Goal: Task Accomplishment & Management: Use online tool/utility

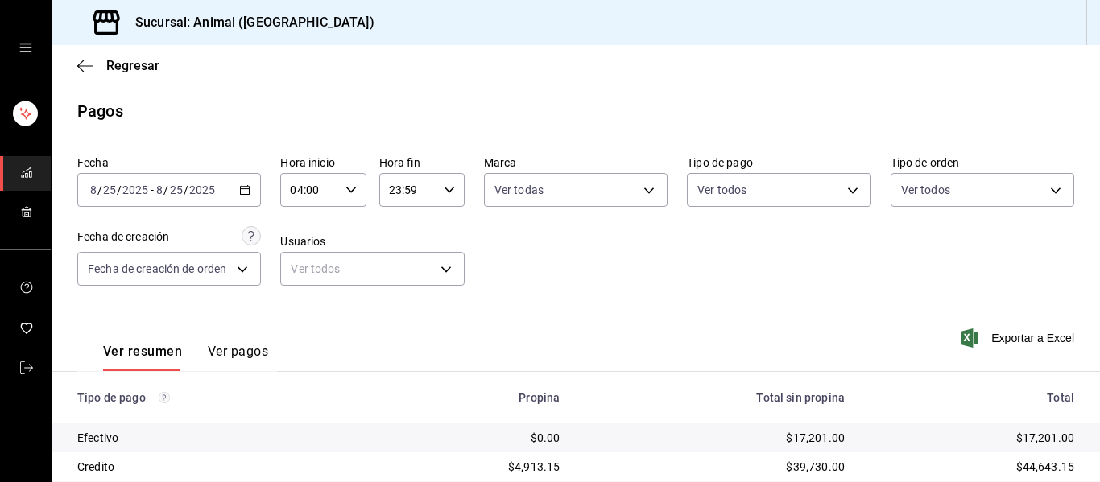
scroll to position [229, 0]
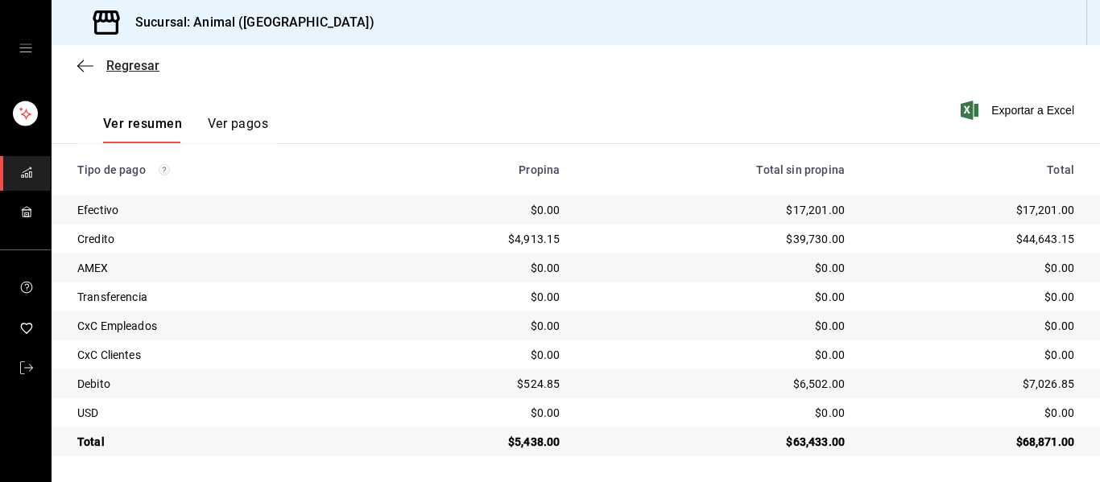
click at [86, 64] on icon "button" at bounding box center [85, 66] width 16 height 14
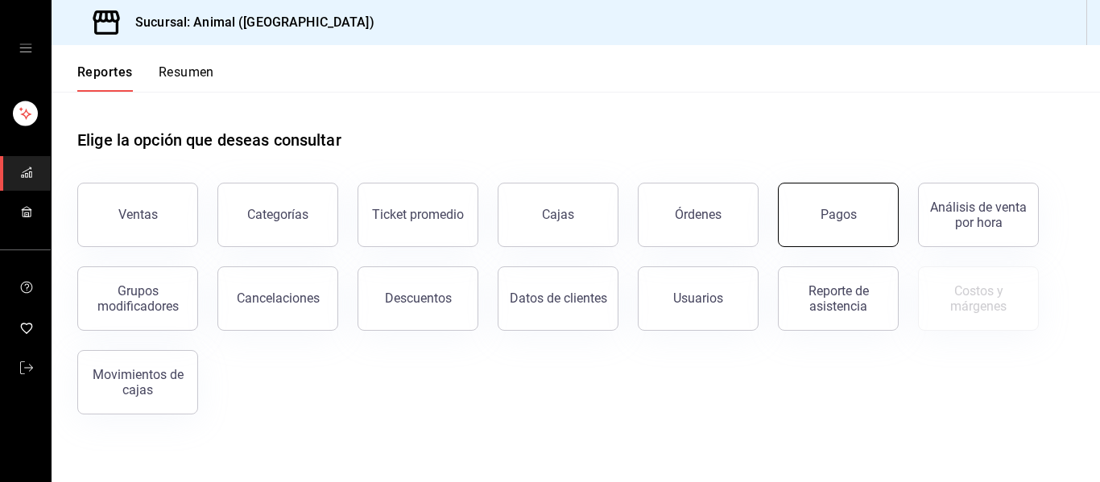
click at [858, 225] on button "Pagos" at bounding box center [838, 215] width 121 height 64
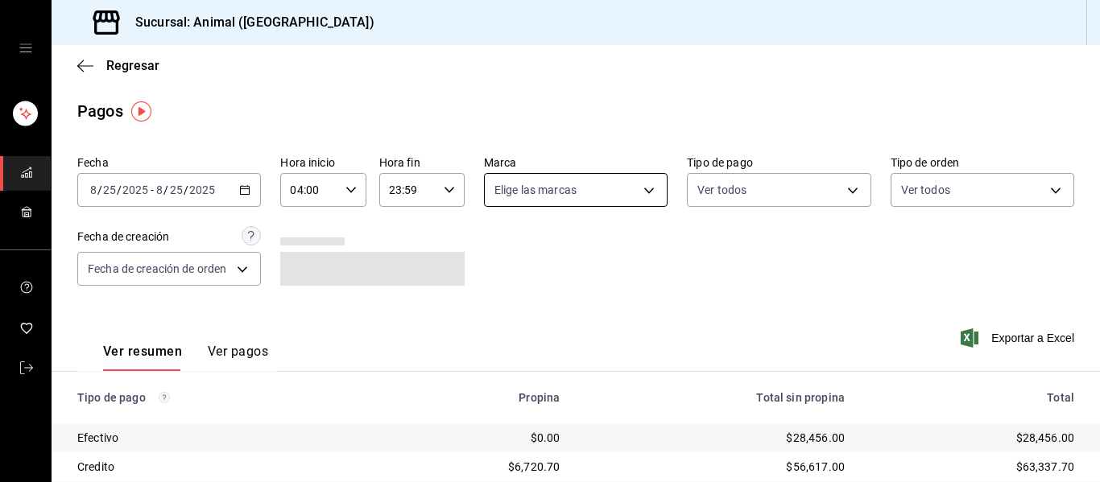
click at [645, 189] on body "Sucursal: Animal ([GEOGRAPHIC_DATA]) Regresar Pagos Fecha [DATE] [DATE] - [DATE…" at bounding box center [550, 241] width 1100 height 482
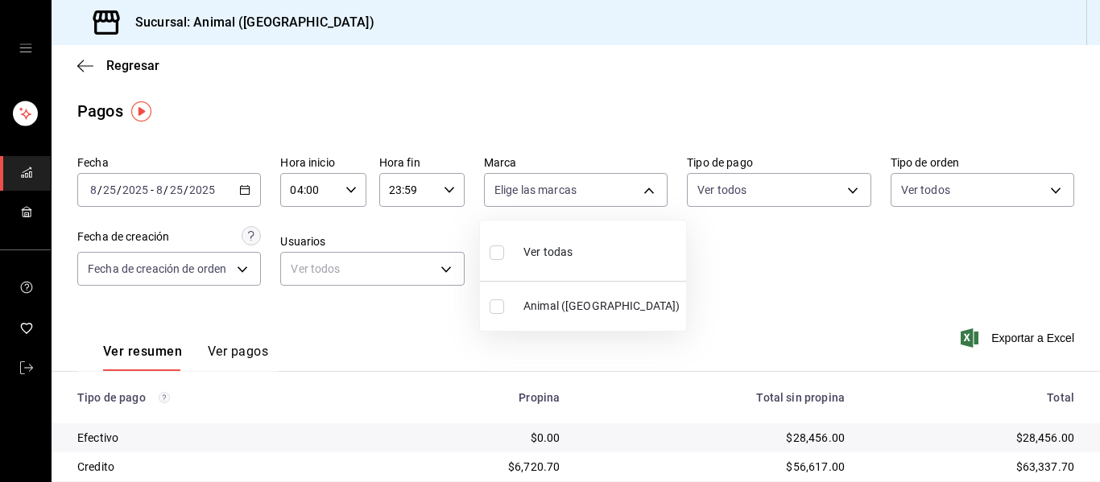
click at [590, 266] on li "Ver todas" at bounding box center [583, 251] width 206 height 48
type input "96838179-8fbb-4073-aae3-1789726318c8"
checkbox input "true"
click at [752, 255] on div at bounding box center [550, 241] width 1100 height 482
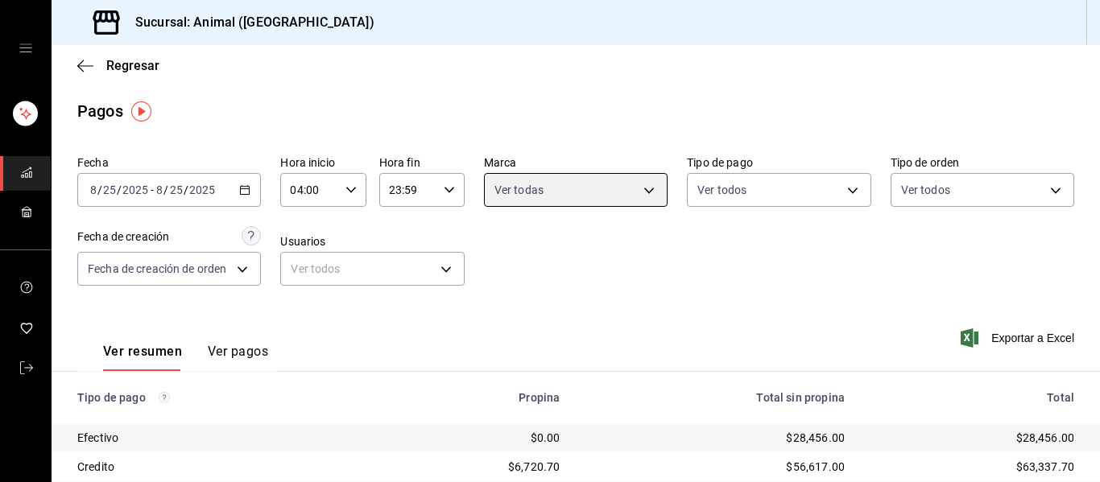
scroll to position [229, 0]
